Goal: Find specific page/section: Find specific page/section

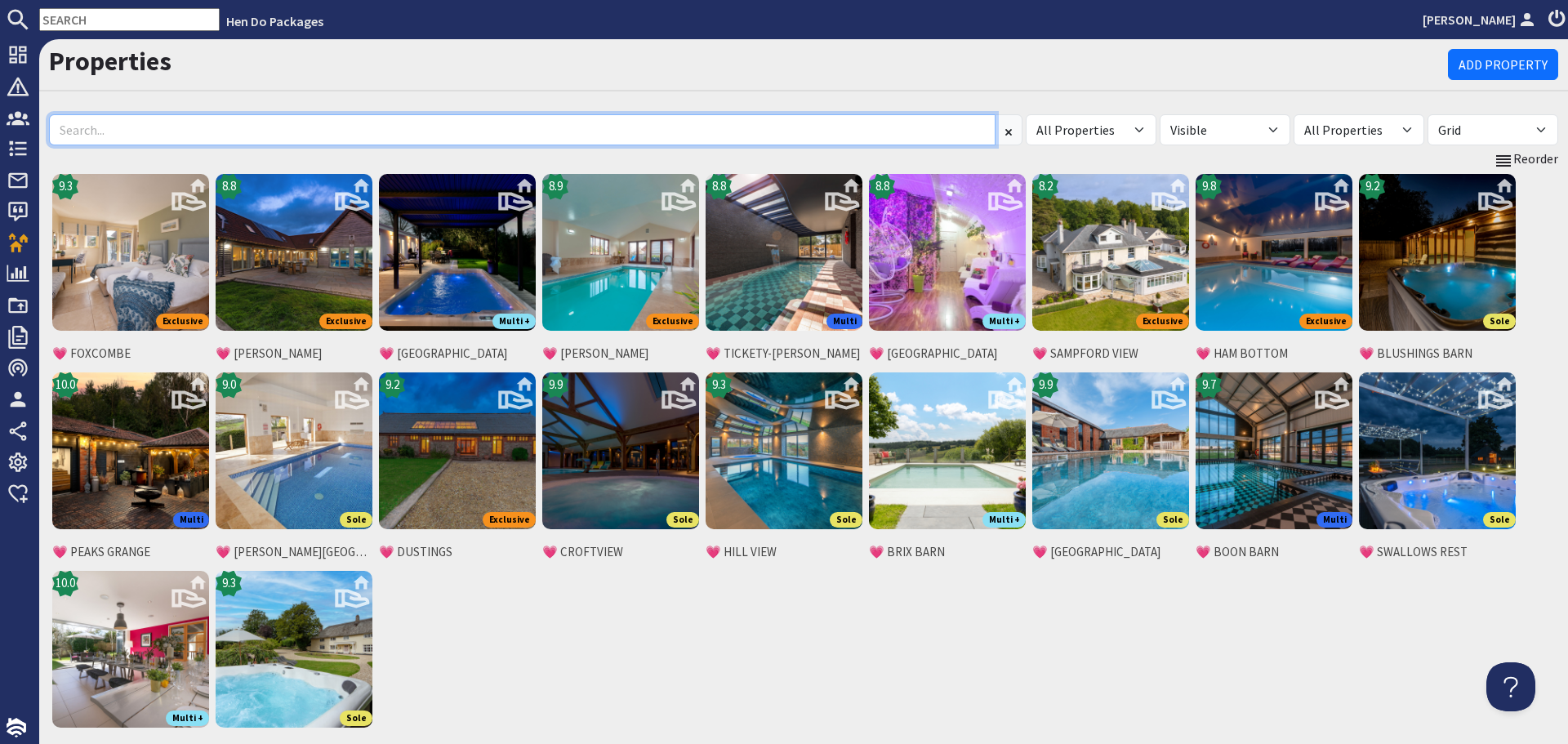
click at [390, 133] on input at bounding box center [522, 129] width 946 height 31
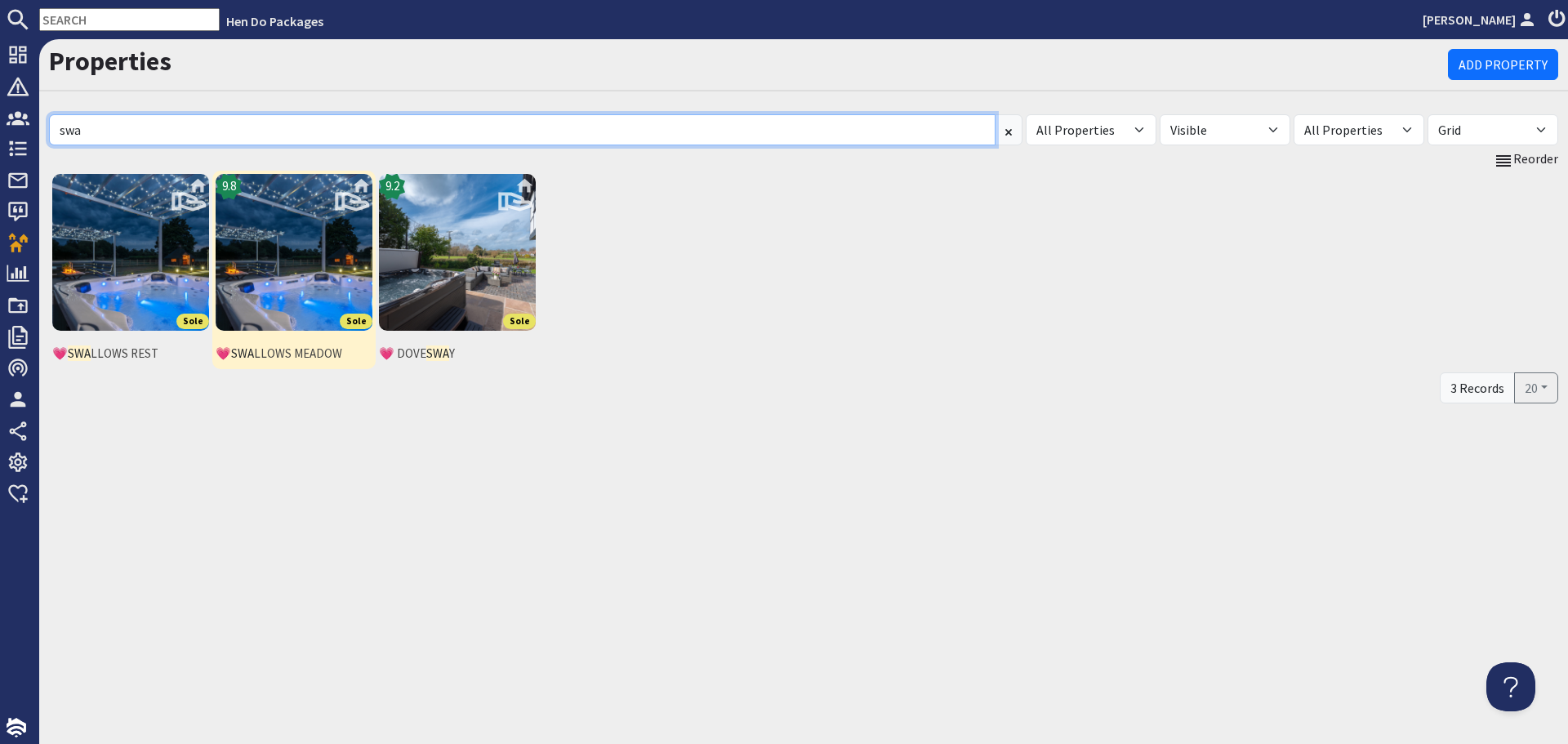
type input "swa"
click at [279, 261] on img at bounding box center [294, 252] width 156 height 156
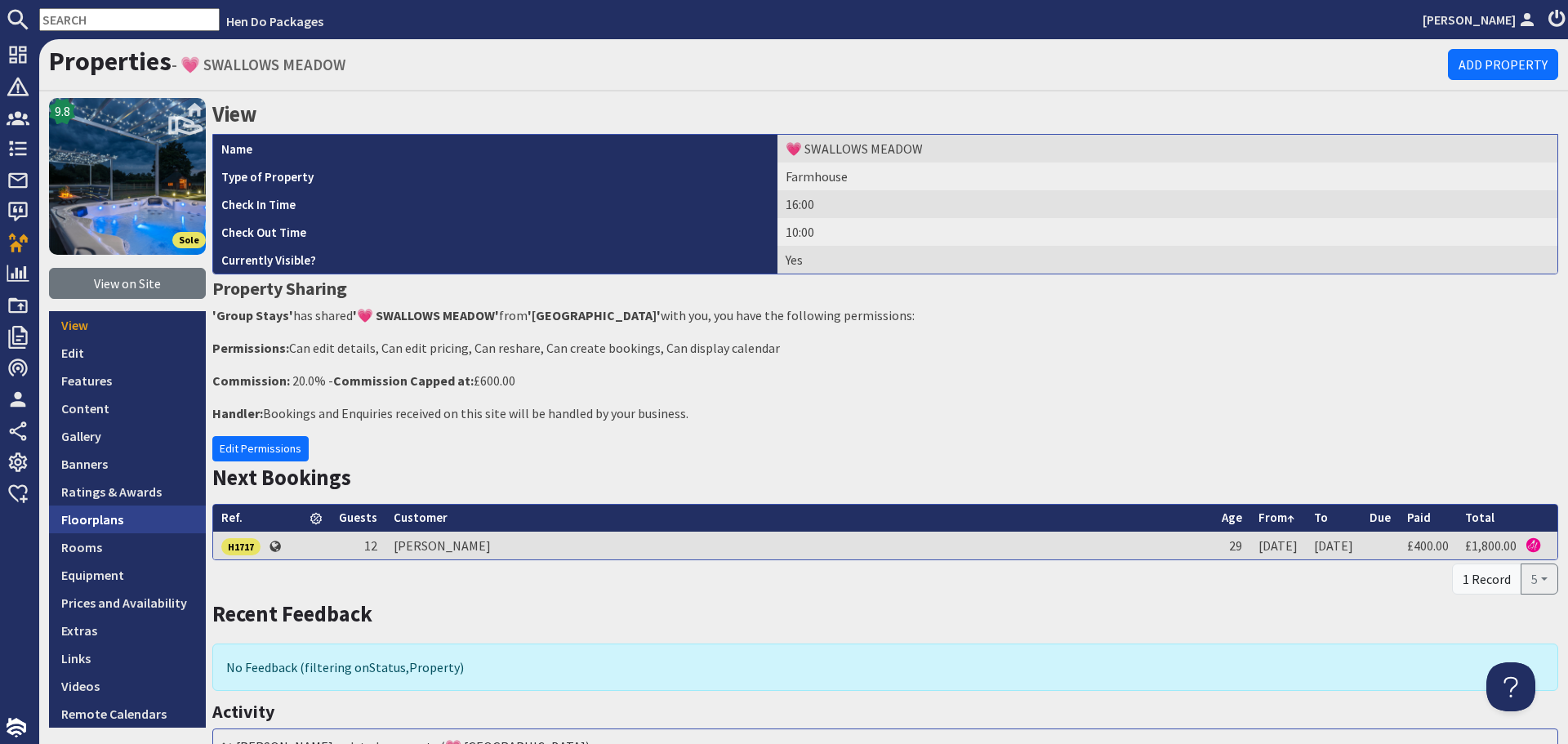
click at [150, 523] on link "Floorplans" at bounding box center [127, 518] width 156 height 27
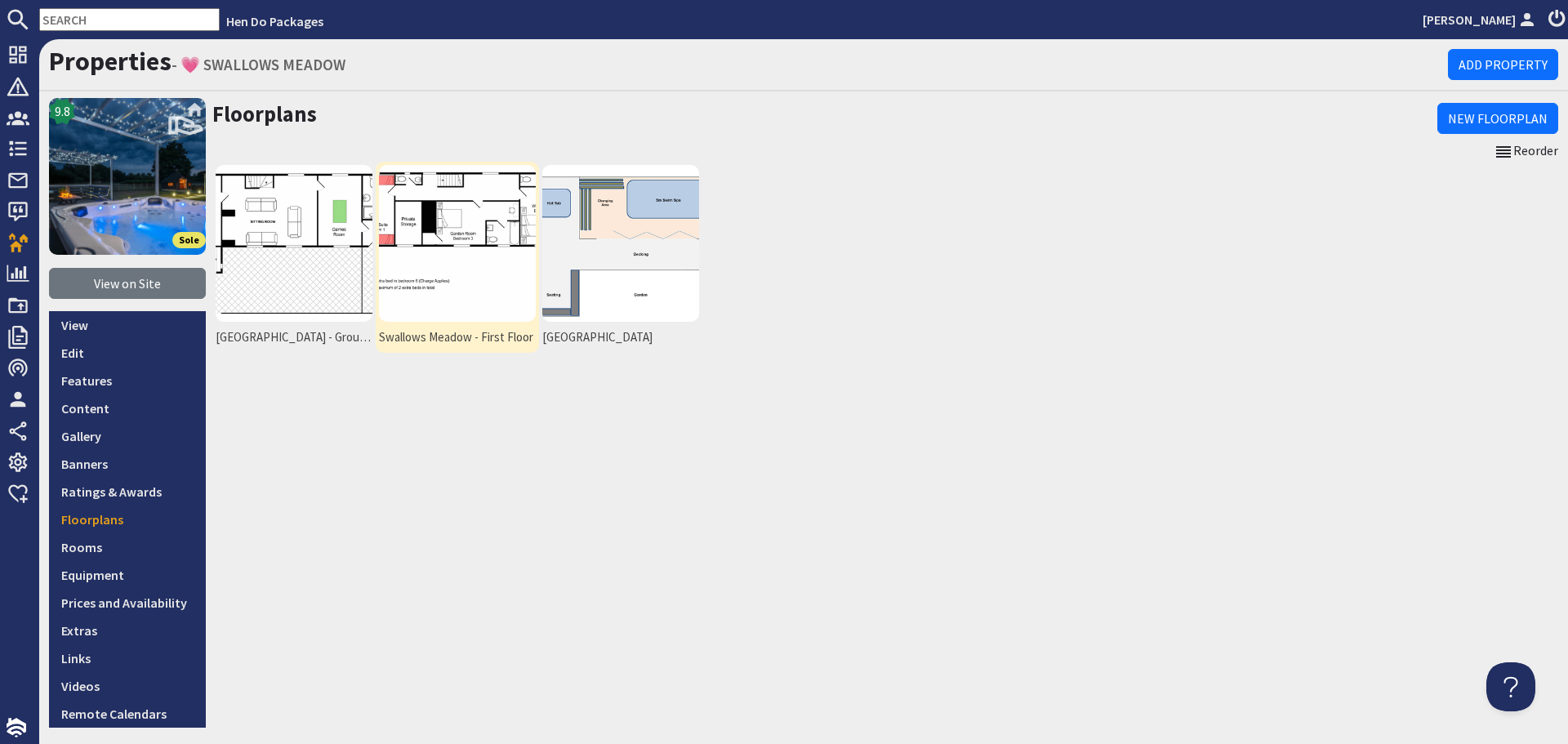
click at [479, 274] on img at bounding box center [457, 243] width 156 height 156
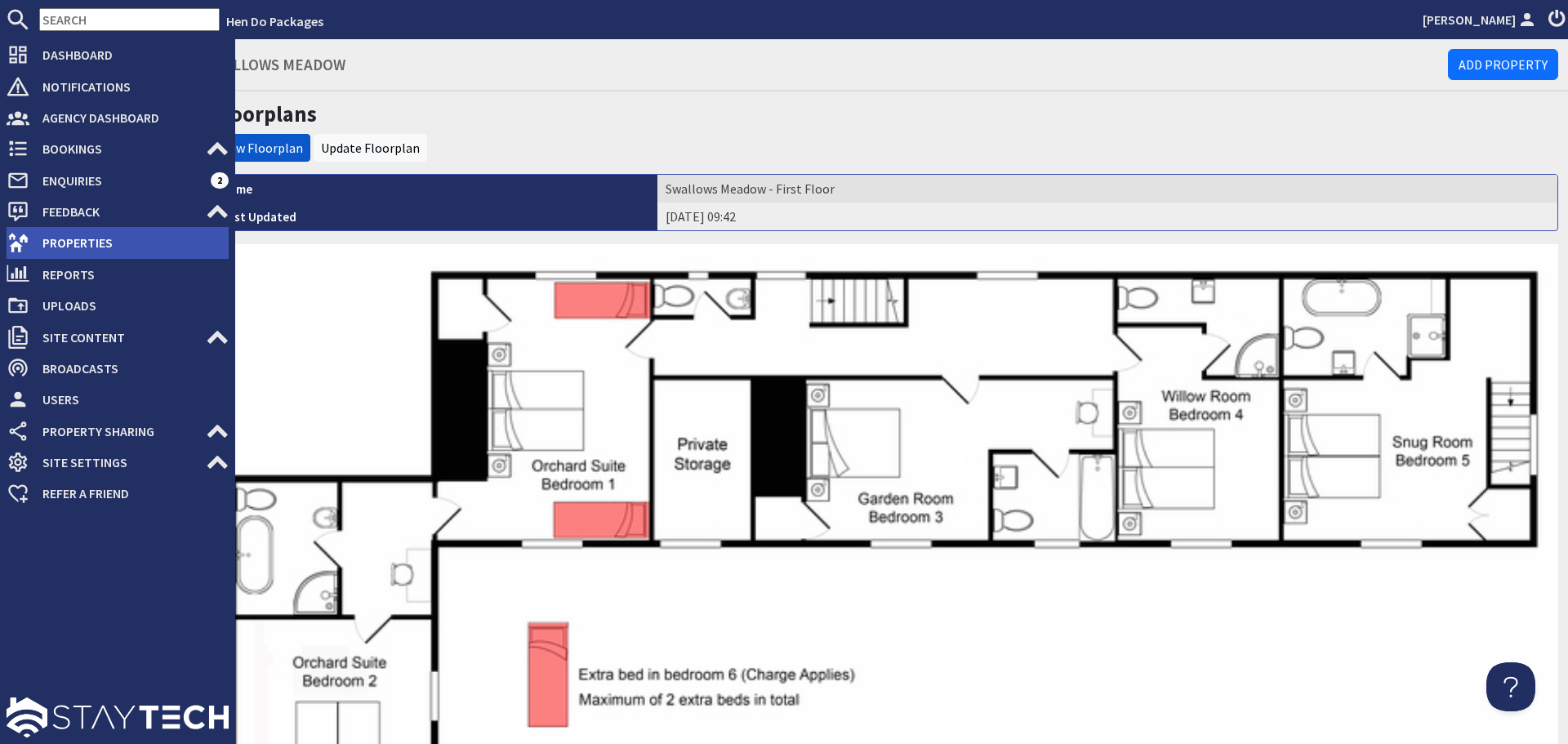
click at [21, 234] on icon at bounding box center [17, 242] width 22 height 22
